Goal: Browse casually: Explore the website without a specific task or goal

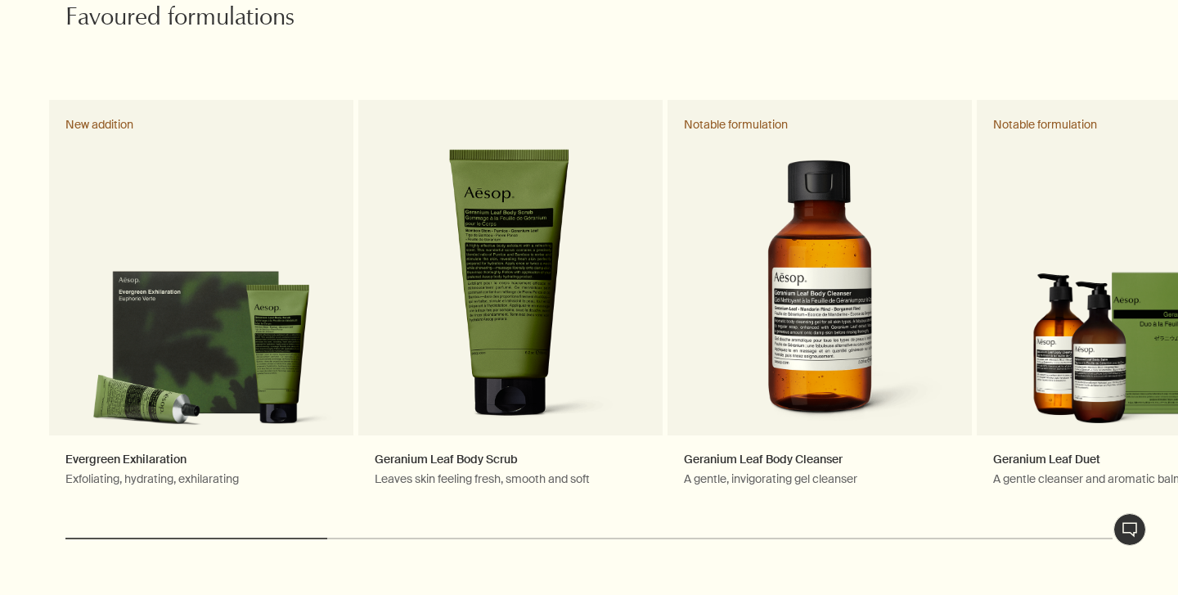
scroll to position [803, 0]
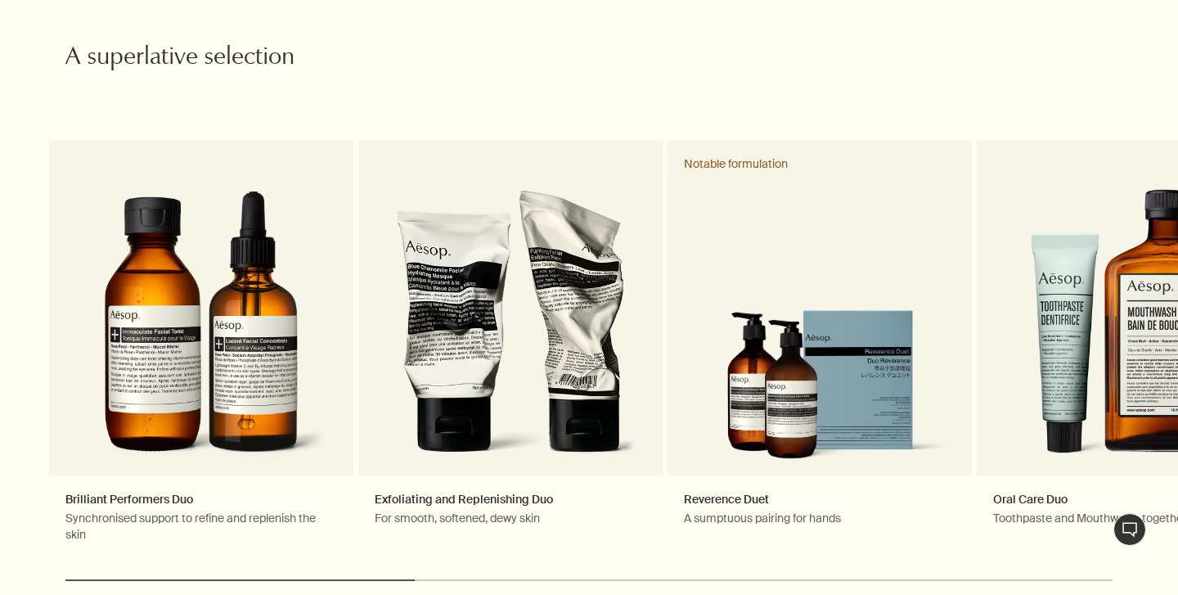
scroll to position [2430, 0]
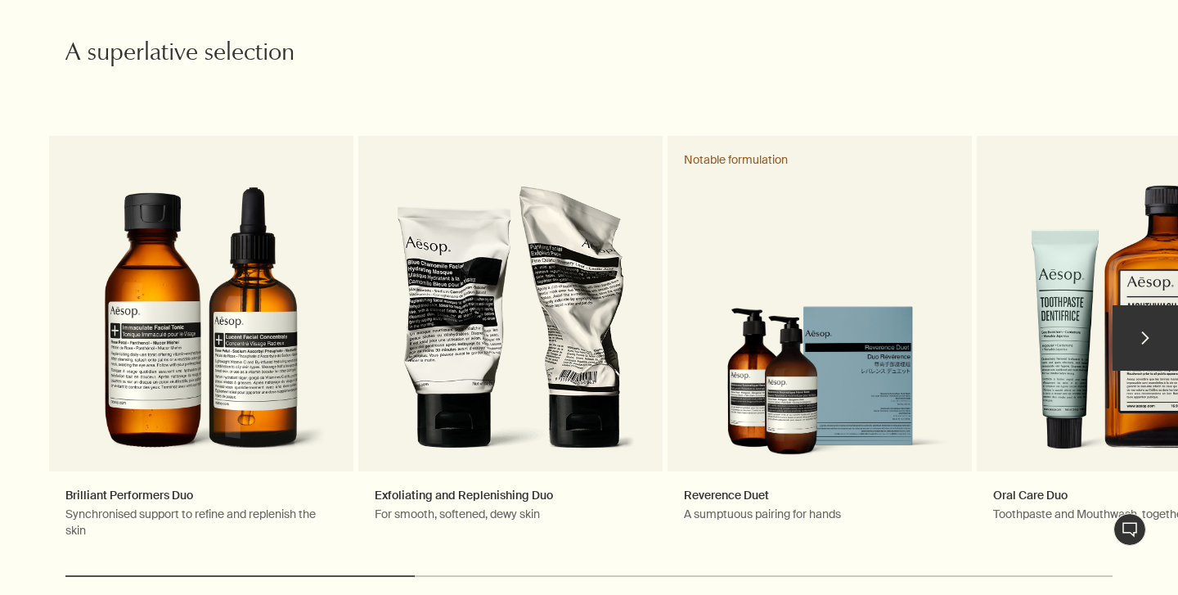
click at [1138, 320] on button "chevron" at bounding box center [1144, 337] width 65 height 65
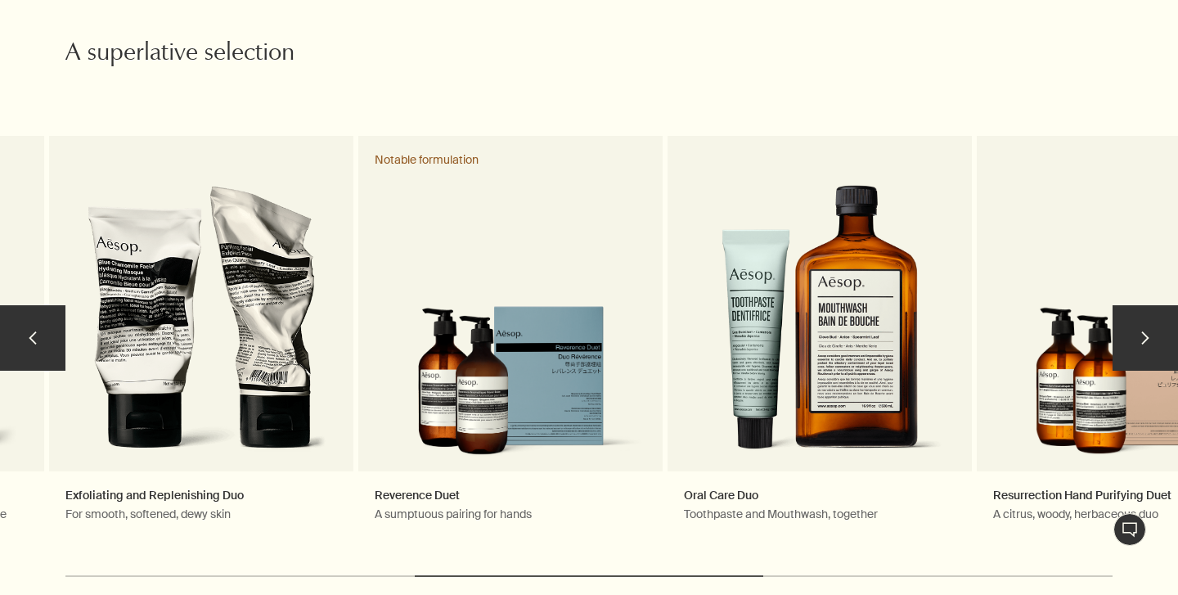
click at [1138, 320] on button "chevron" at bounding box center [1144, 337] width 65 height 65
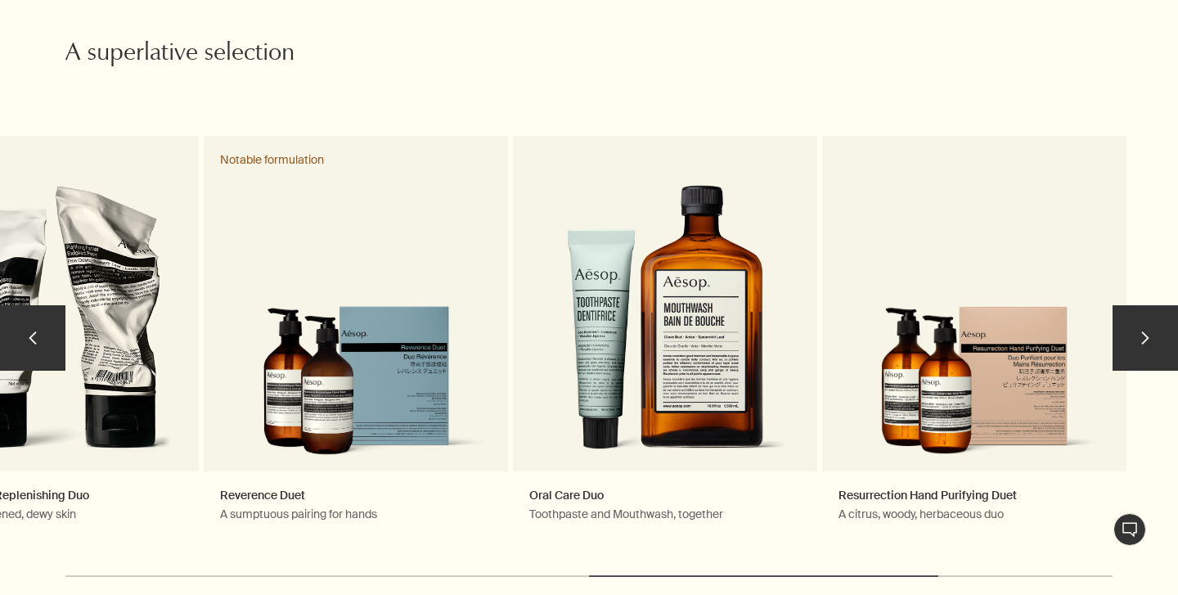
click at [1138, 320] on button "chevron" at bounding box center [1144, 337] width 65 height 65
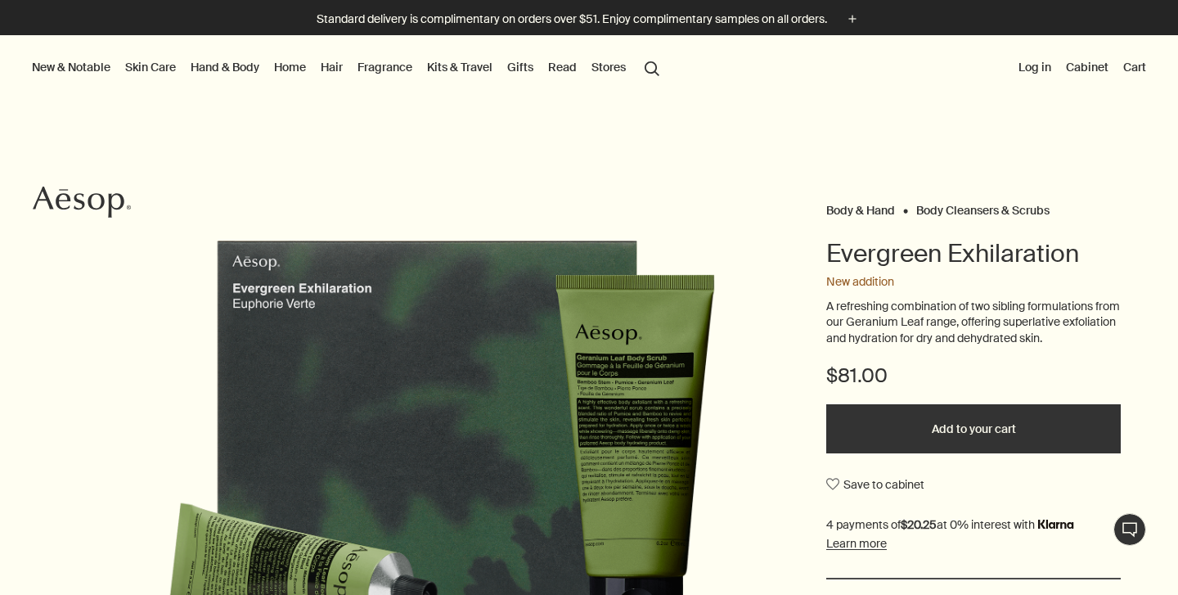
scroll to position [188, 0]
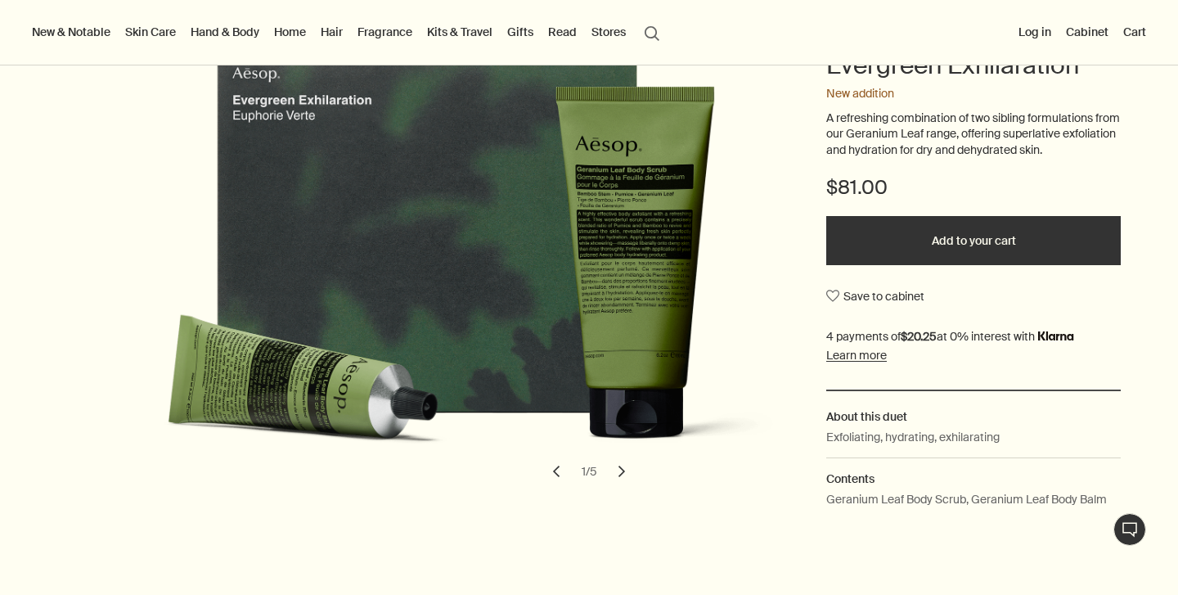
click at [623, 468] on button "chevron" at bounding box center [622, 471] width 36 height 36
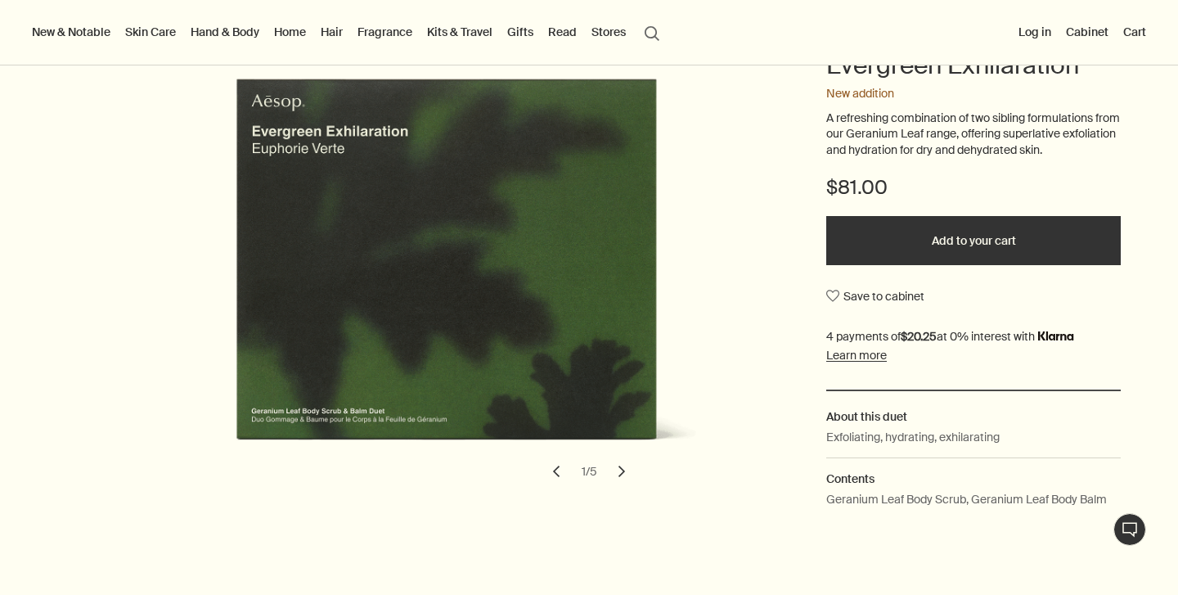
click at [623, 468] on button "chevron" at bounding box center [622, 471] width 36 height 36
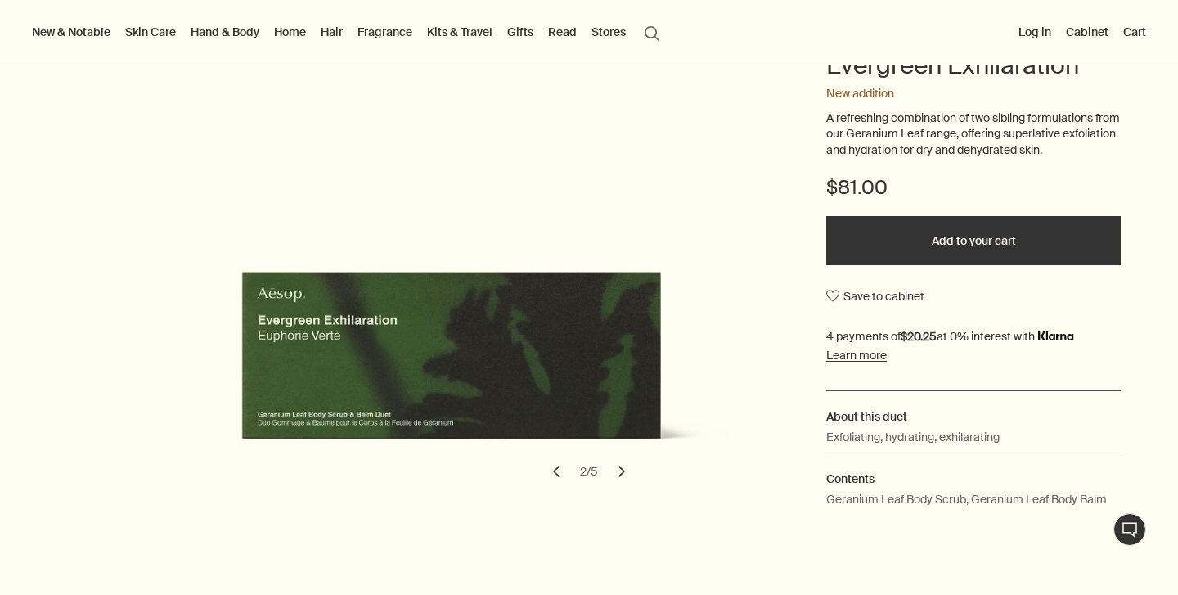
click at [623, 468] on button "chevron" at bounding box center [622, 471] width 36 height 36
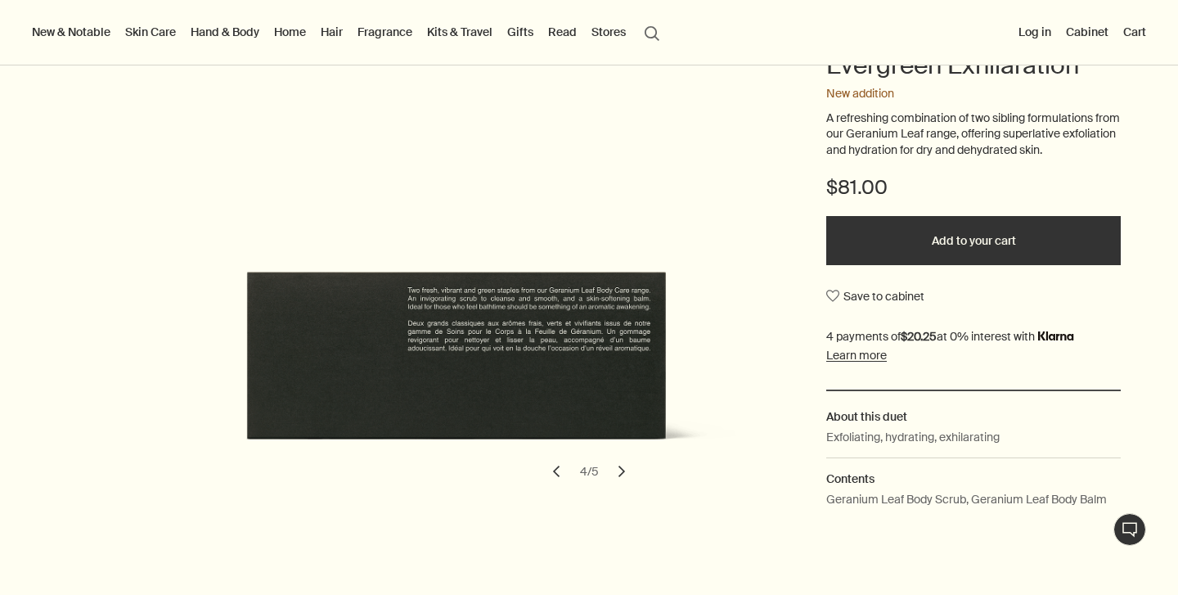
click at [623, 468] on button "chevron" at bounding box center [622, 471] width 36 height 36
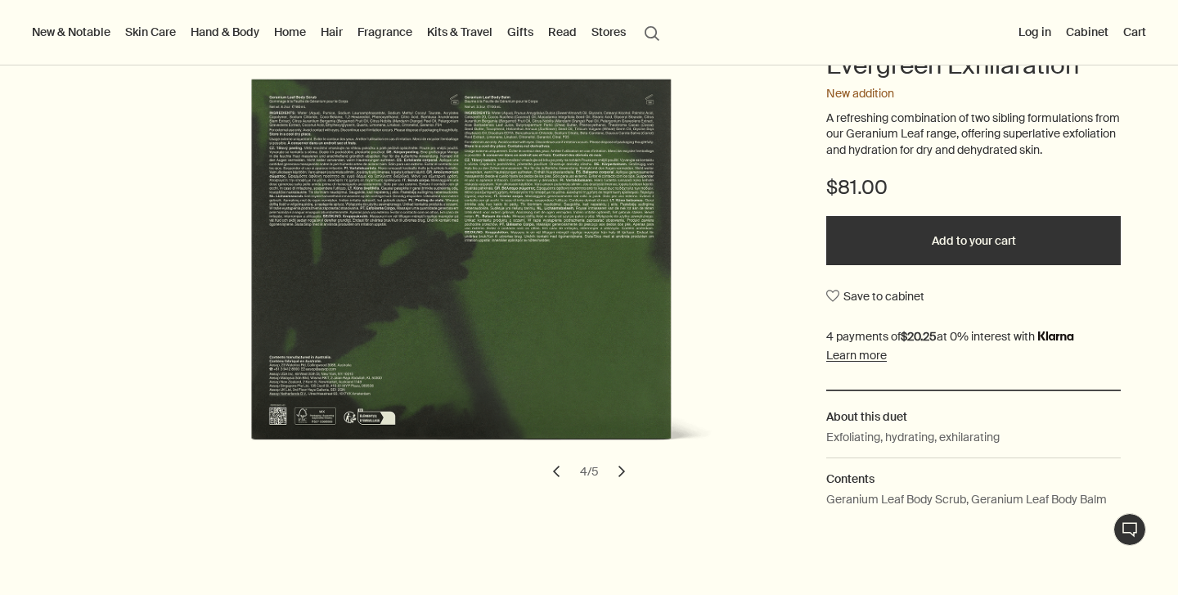
click at [623, 468] on button "chevron" at bounding box center [622, 471] width 36 height 36
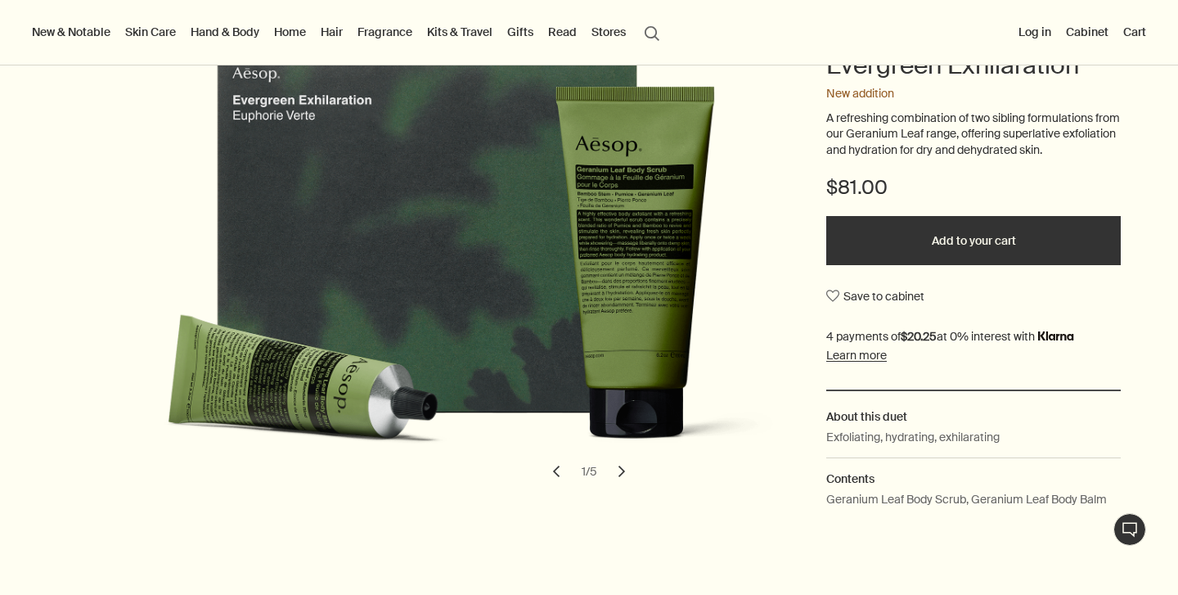
click at [1155, 594] on div at bounding box center [589, 595] width 1178 height 0
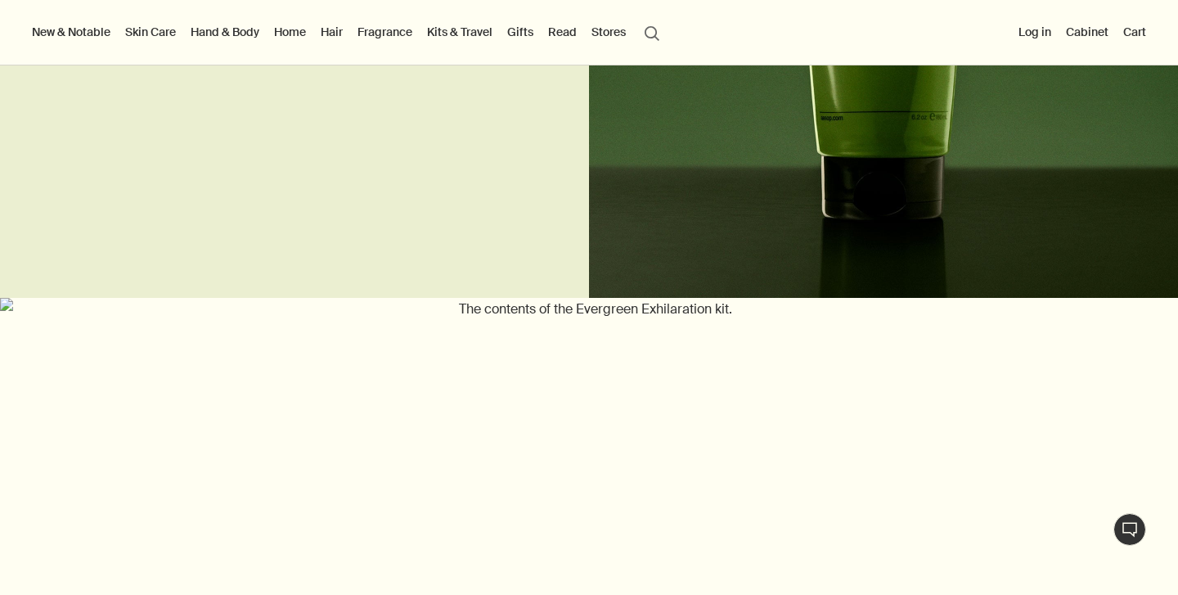
scroll to position [1885, 0]
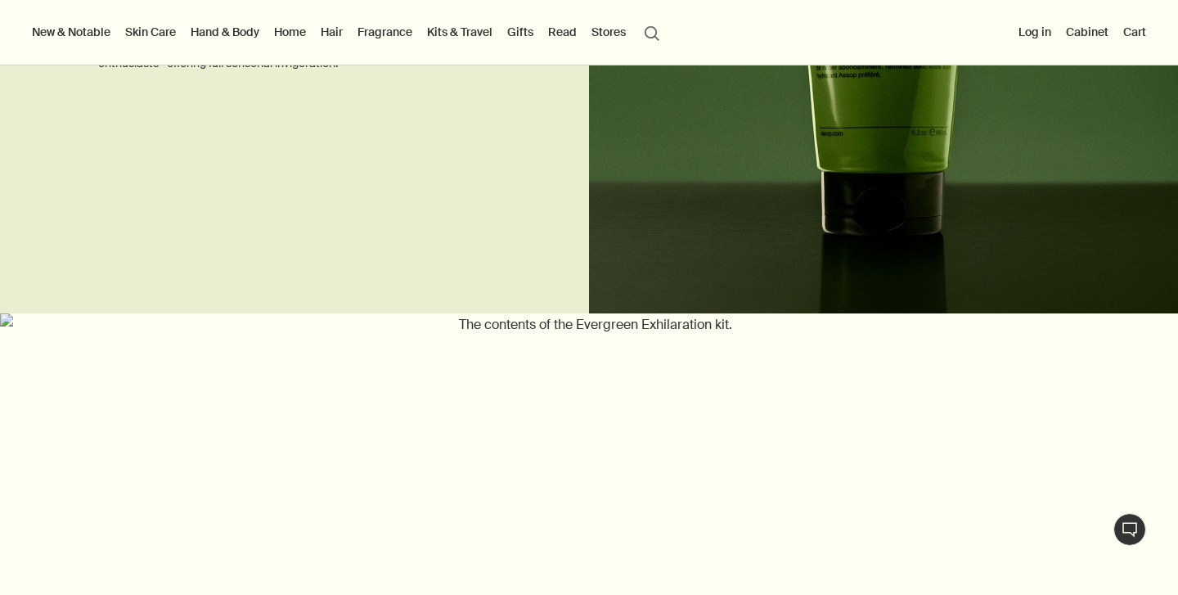
click at [91, 30] on button "New & Notable" at bounding box center [71, 31] width 85 height 21
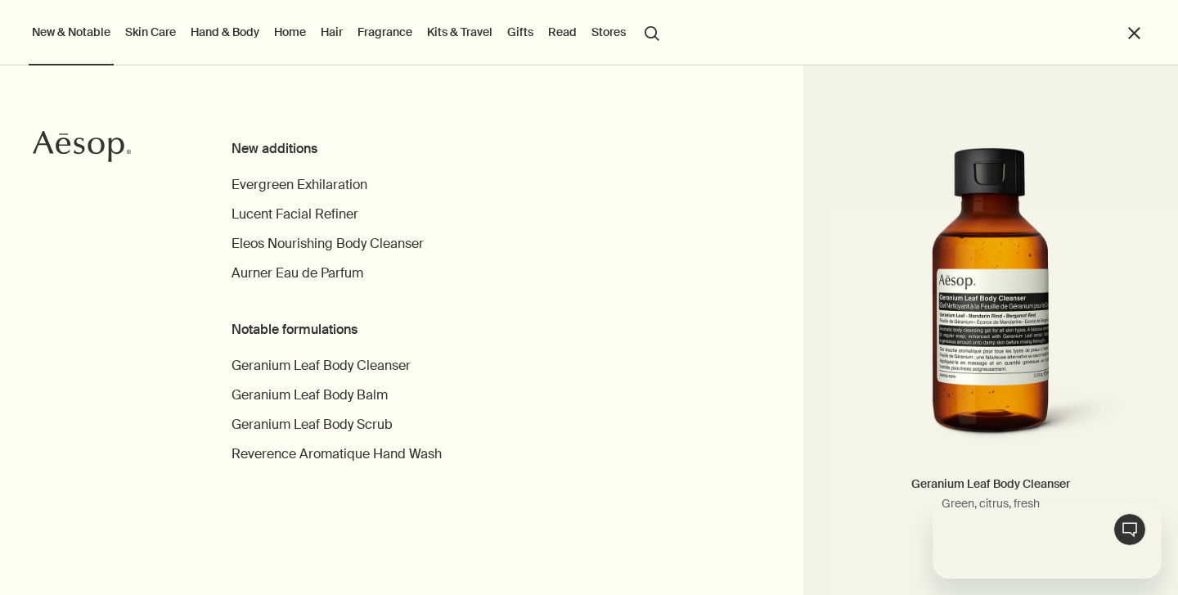
scroll to position [0, 0]
click at [1138, 40] on button "close" at bounding box center [1133, 33] width 19 height 19
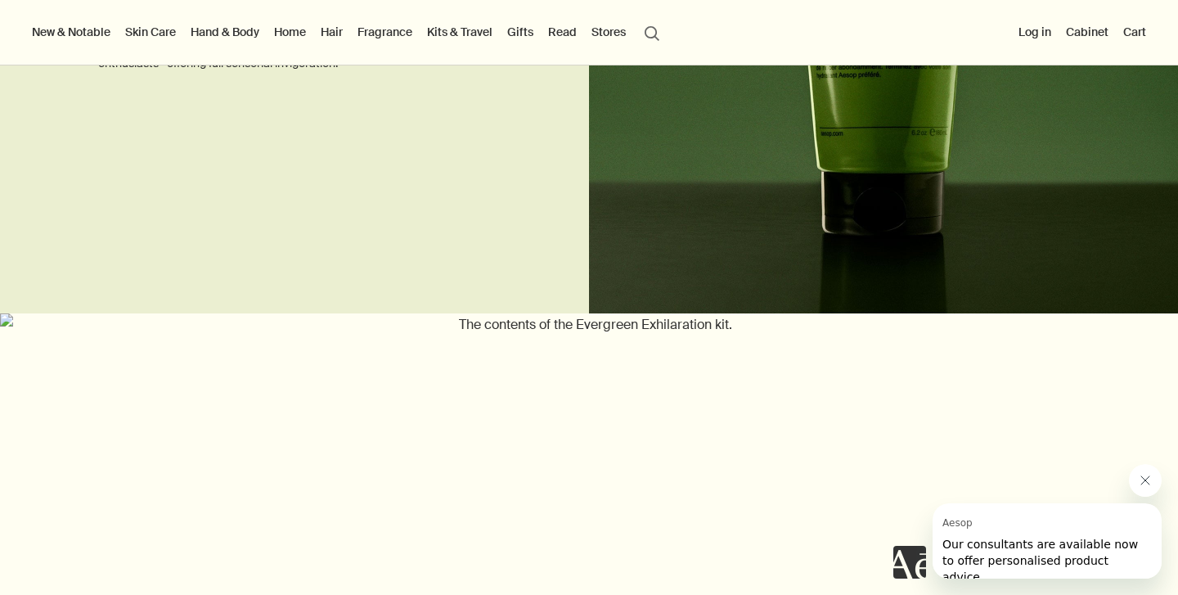
scroll to position [2029, 0]
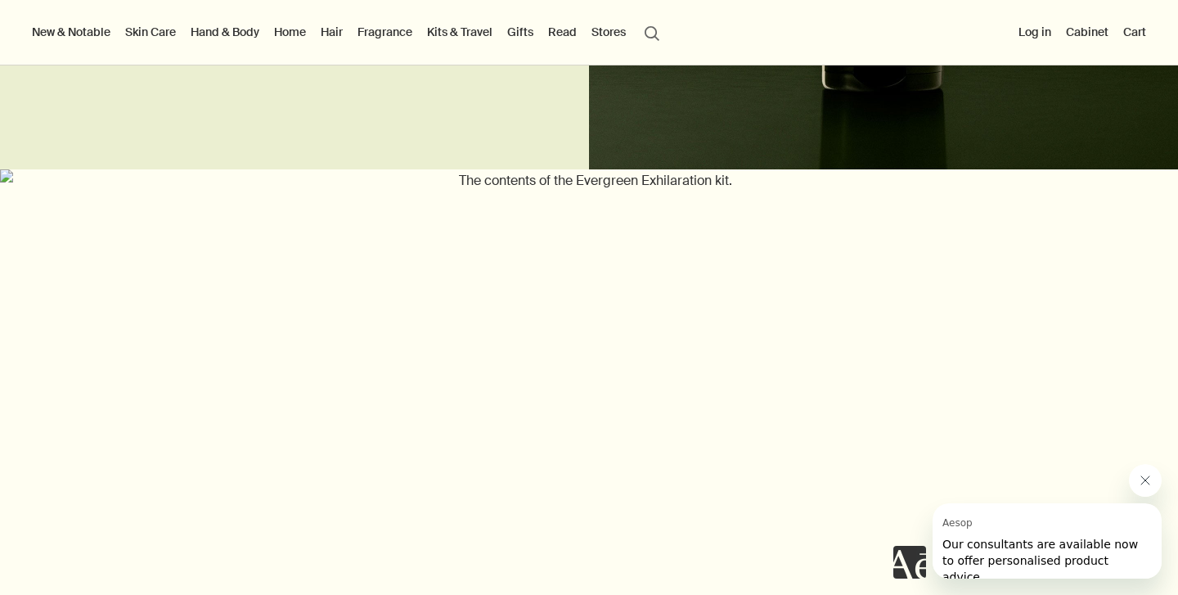
click at [291, 30] on link "Home" at bounding box center [290, 31] width 38 height 21
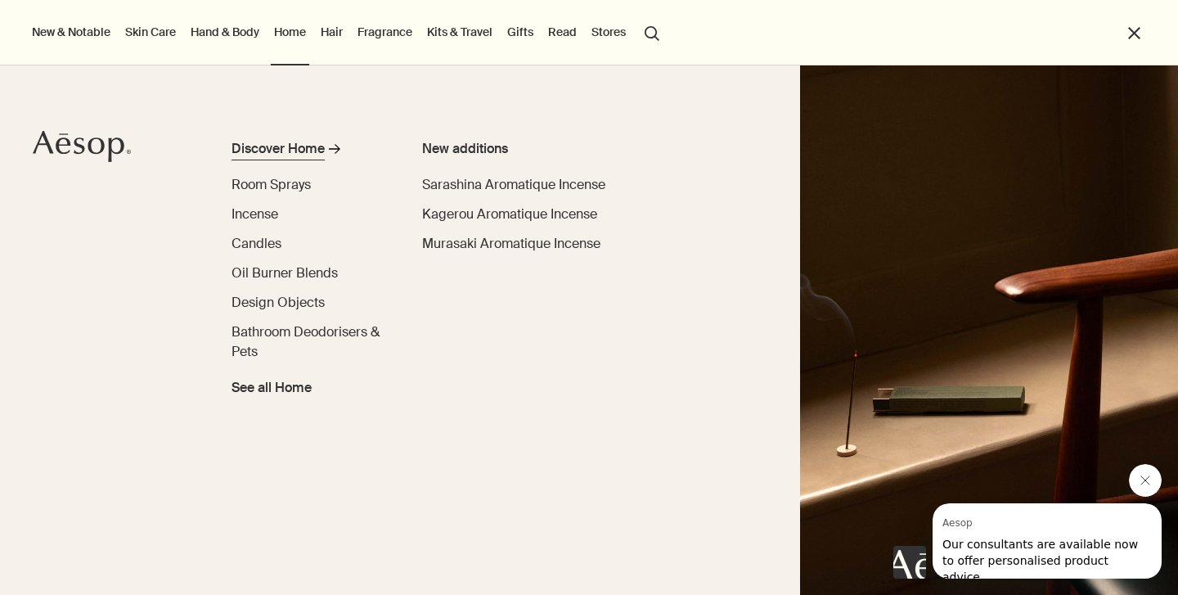
click at [290, 141] on div "Discover Home" at bounding box center [277, 149] width 93 height 20
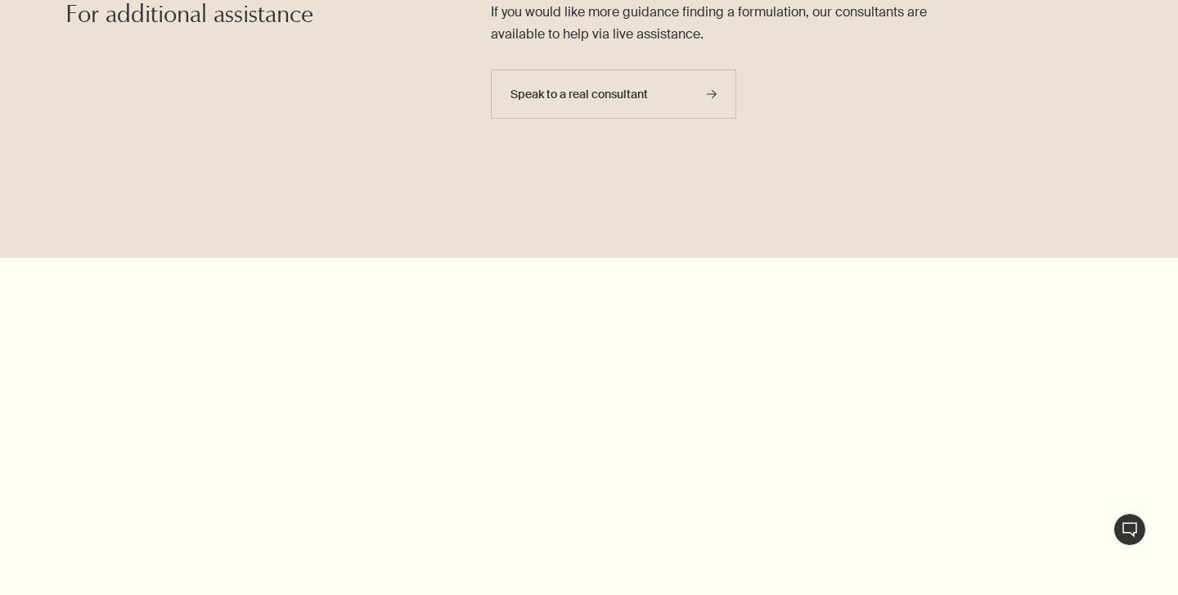
scroll to position [4242, 0]
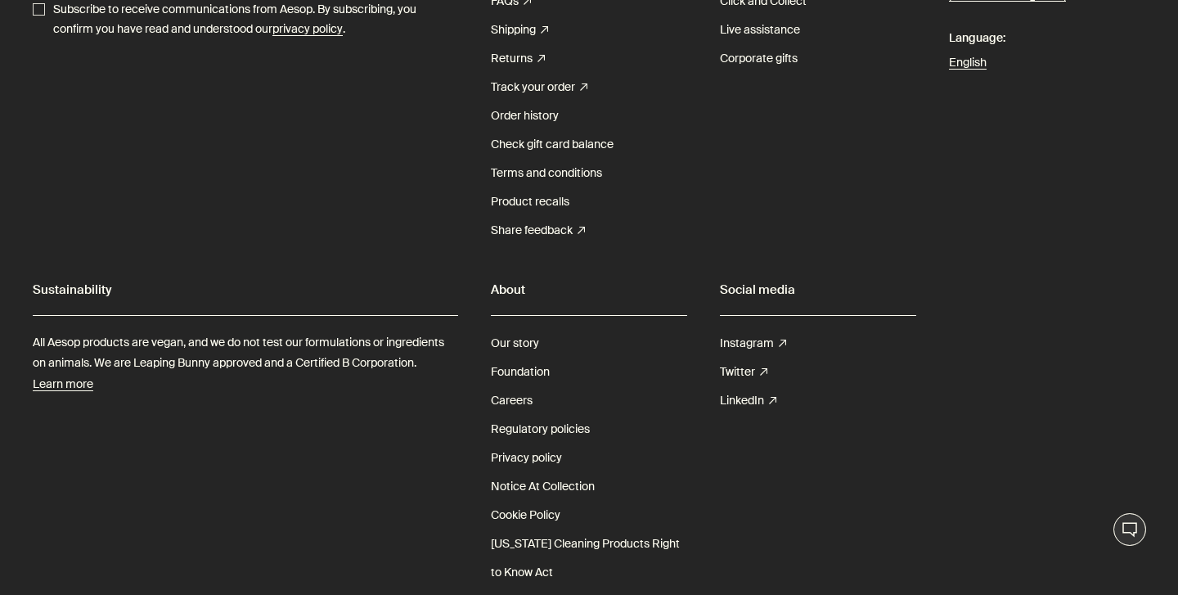
scroll to position [5623, 0]
